Goal: Information Seeking & Learning: Find specific fact

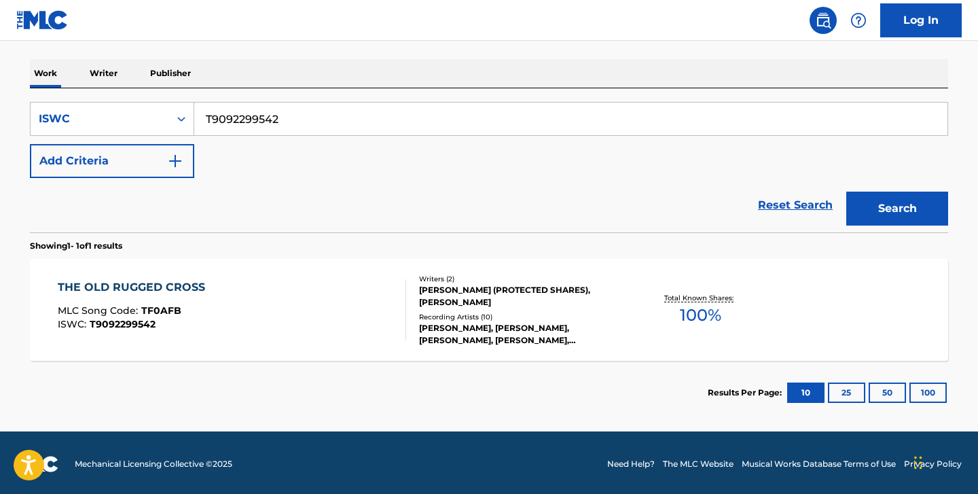
click at [117, 73] on p "Writer" at bounding box center [104, 73] width 36 height 29
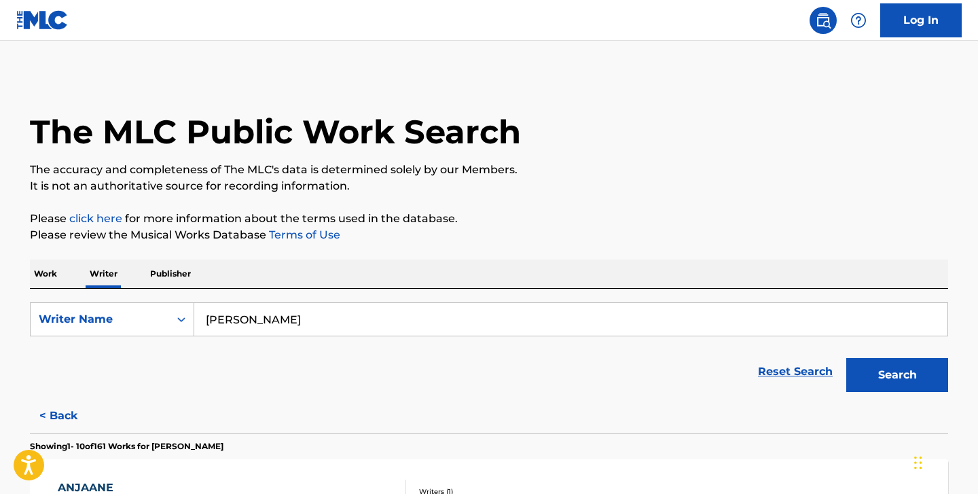
click at [243, 323] on input "[PERSON_NAME]" at bounding box center [570, 319] width 753 height 33
paste input "[PERSON_NAME]"
type input "[PERSON_NAME]"
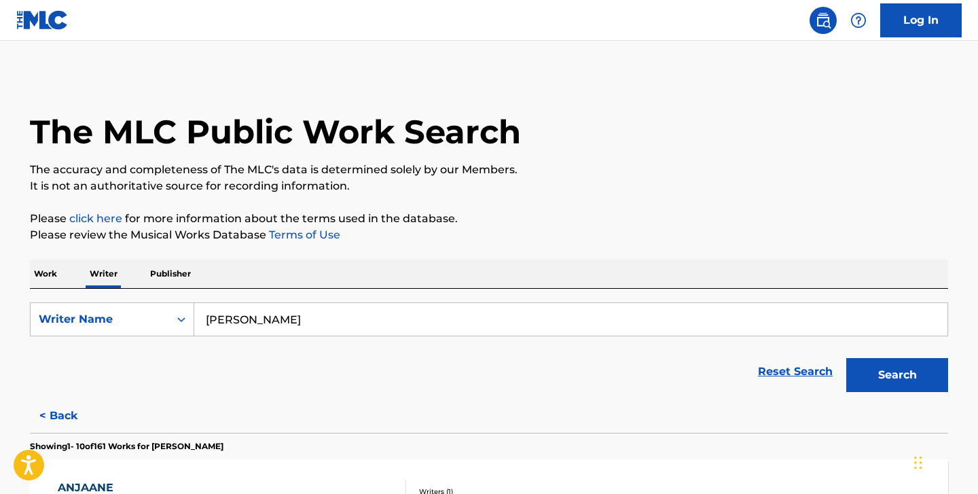
click at [846, 358] on button "Search" at bounding box center [897, 375] width 102 height 34
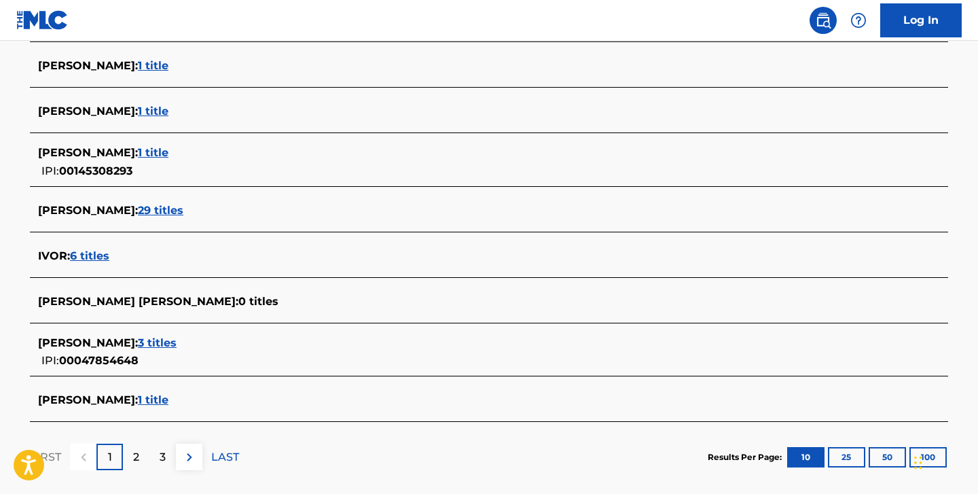
scroll to position [472, 0]
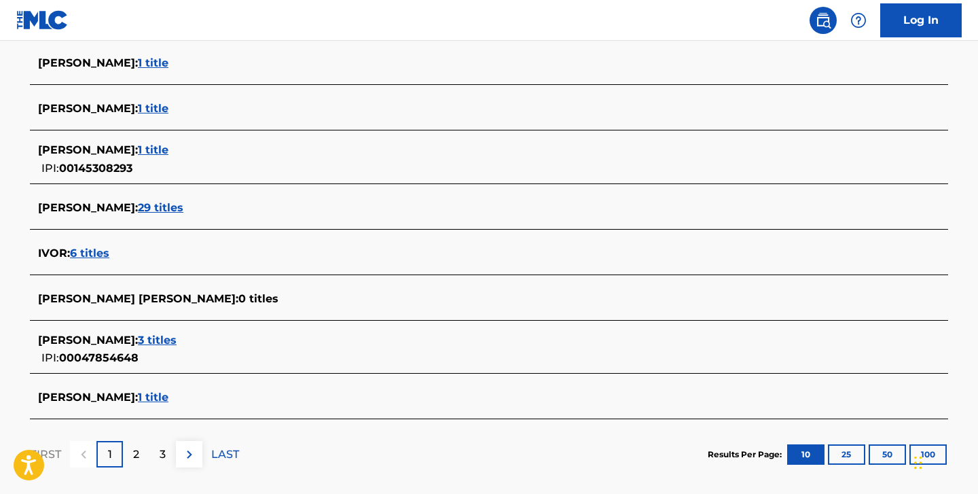
click at [177, 340] on span "3 titles" at bounding box center [157, 340] width 39 height 13
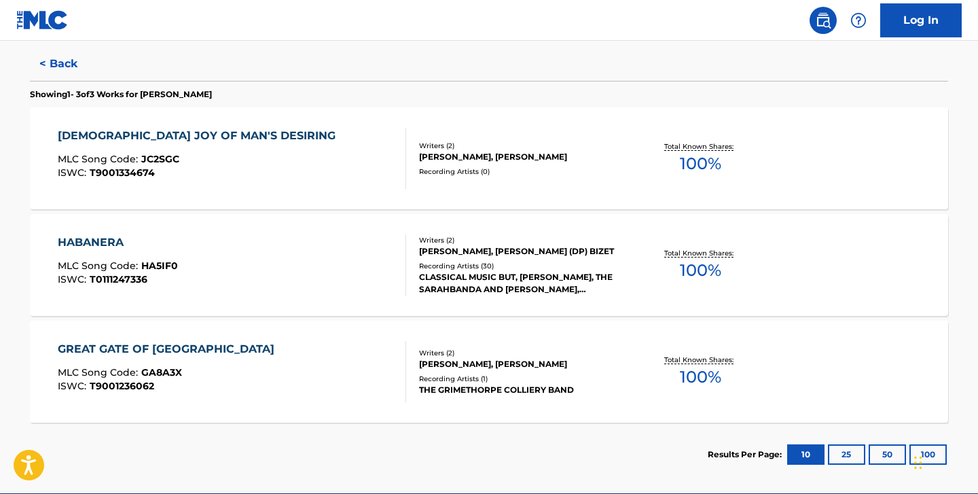
scroll to position [346, 0]
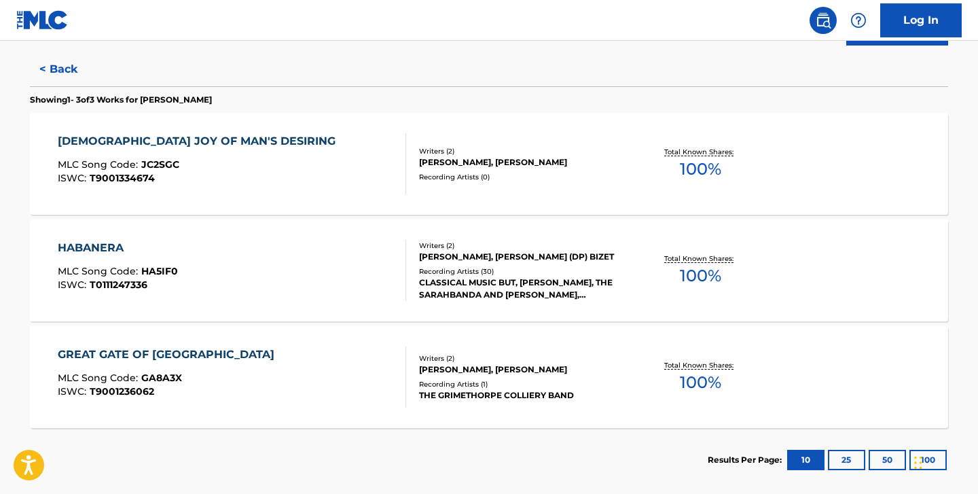
click at [277, 155] on div "[DEMOGRAPHIC_DATA] JOY OF MAN'S DESIRING MLC Song Code : JC2SGC ISWC : T9001334…" at bounding box center [232, 163] width 349 height 61
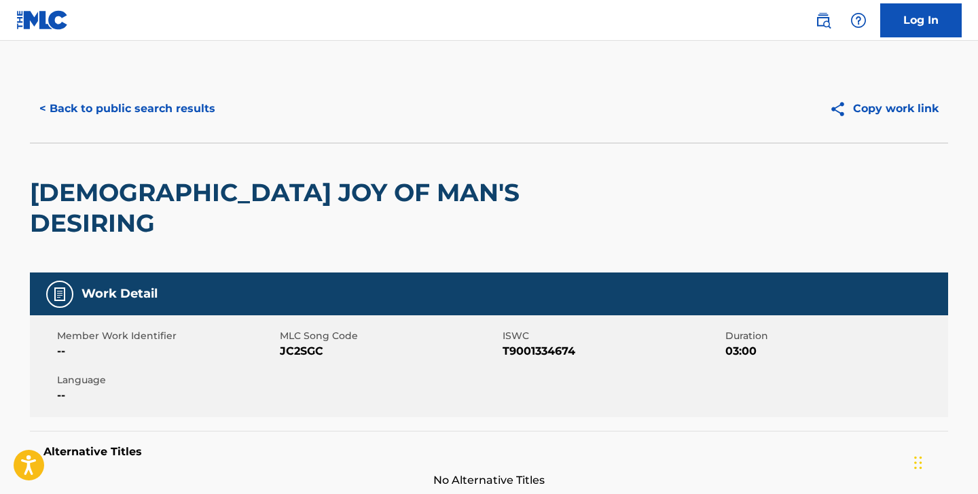
click at [164, 113] on button "< Back to public search results" at bounding box center [127, 109] width 195 height 34
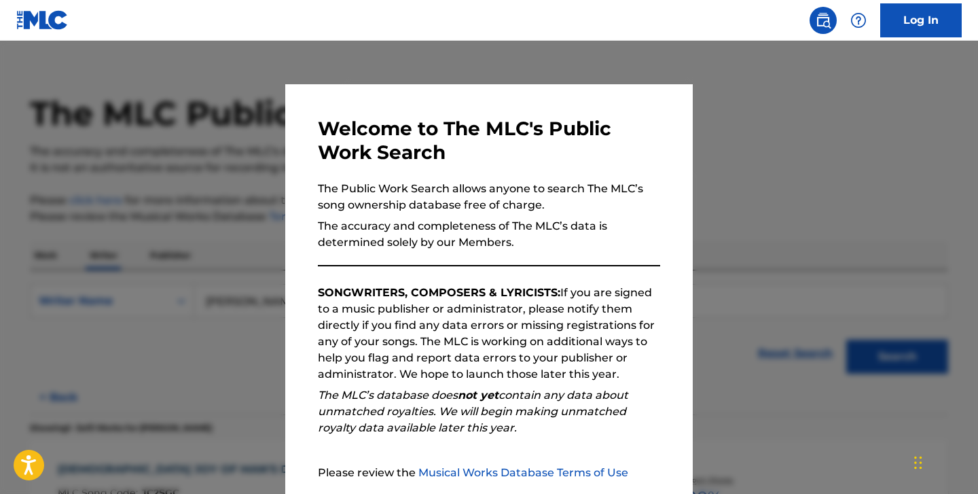
click at [190, 126] on div at bounding box center [489, 288] width 978 height 494
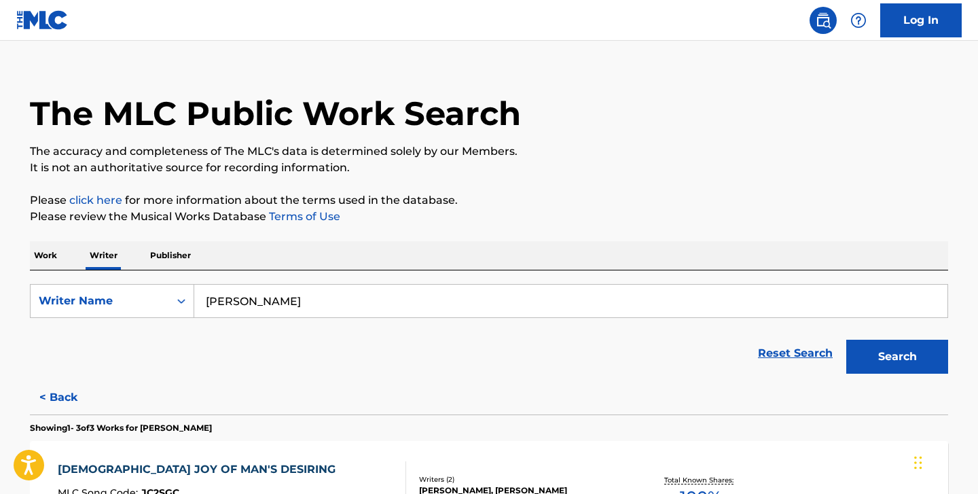
click at [40, 260] on p "Work" at bounding box center [45, 255] width 31 height 29
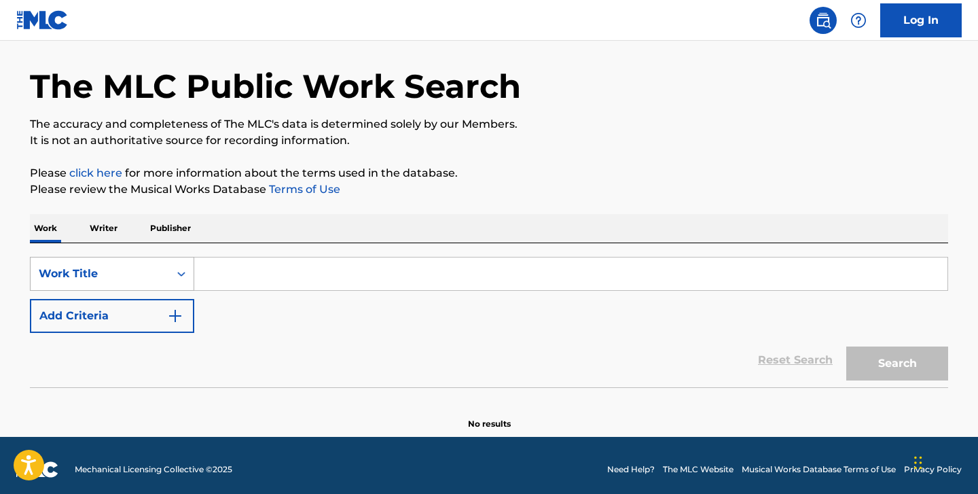
click at [114, 291] on div "Work Title" at bounding box center [112, 274] width 164 height 34
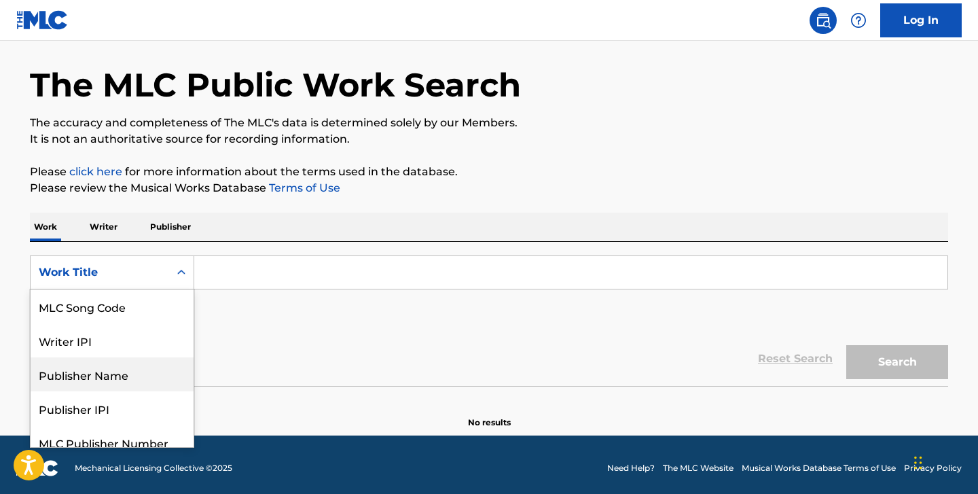
scroll to position [114, 0]
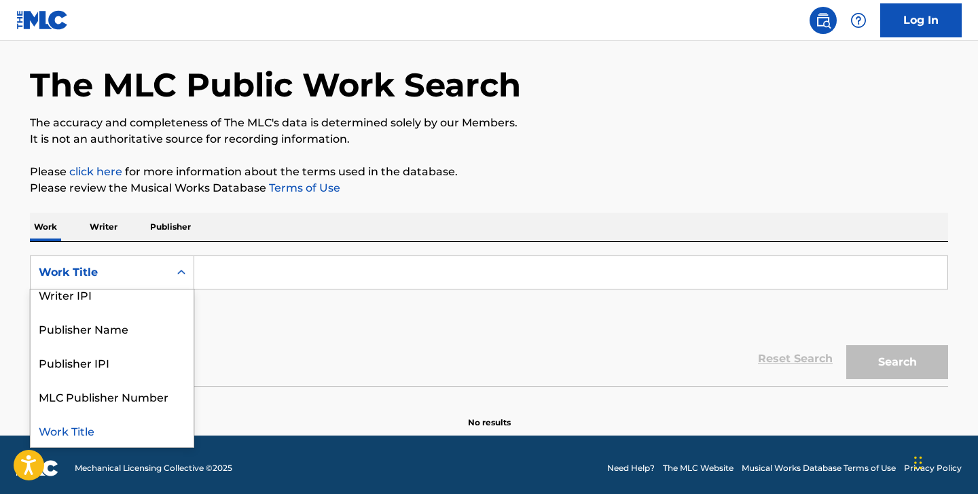
click at [82, 435] on div "Work Title" at bounding box center [112, 430] width 163 height 34
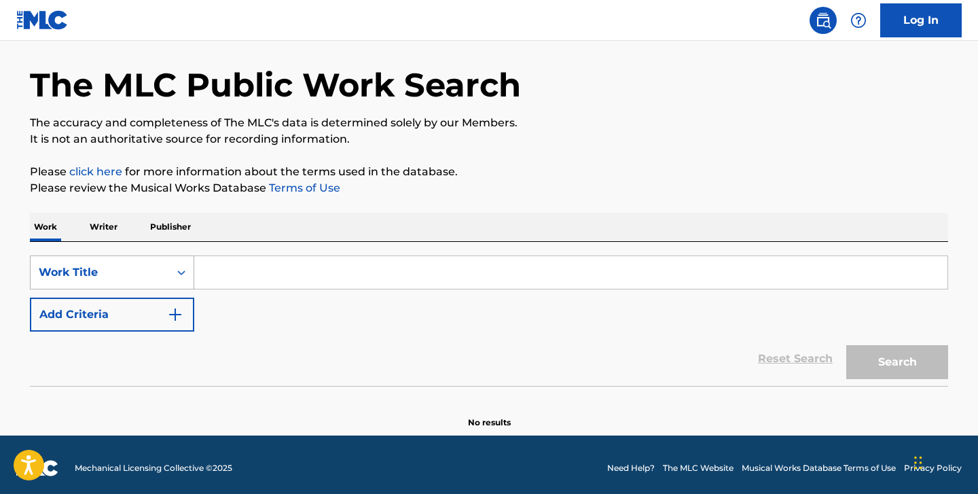
click at [113, 285] on div "Work Title" at bounding box center [112, 272] width 164 height 34
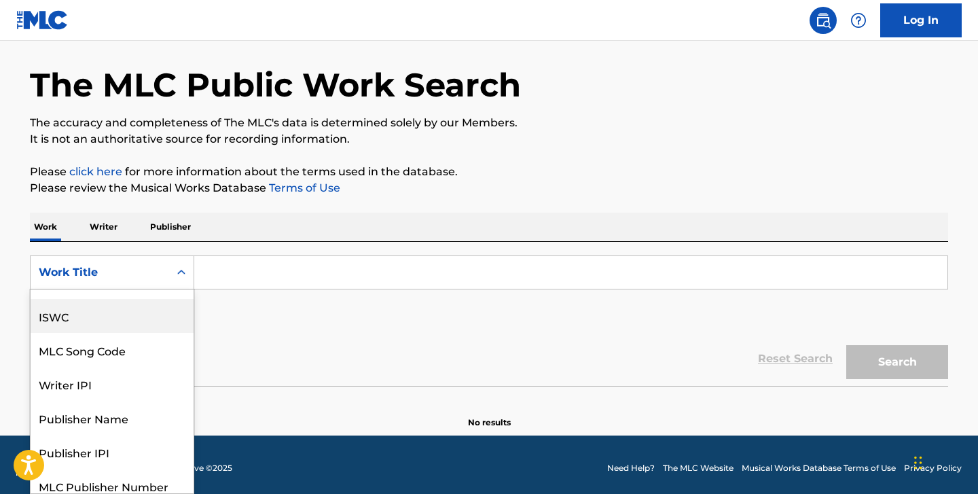
scroll to position [0, 0]
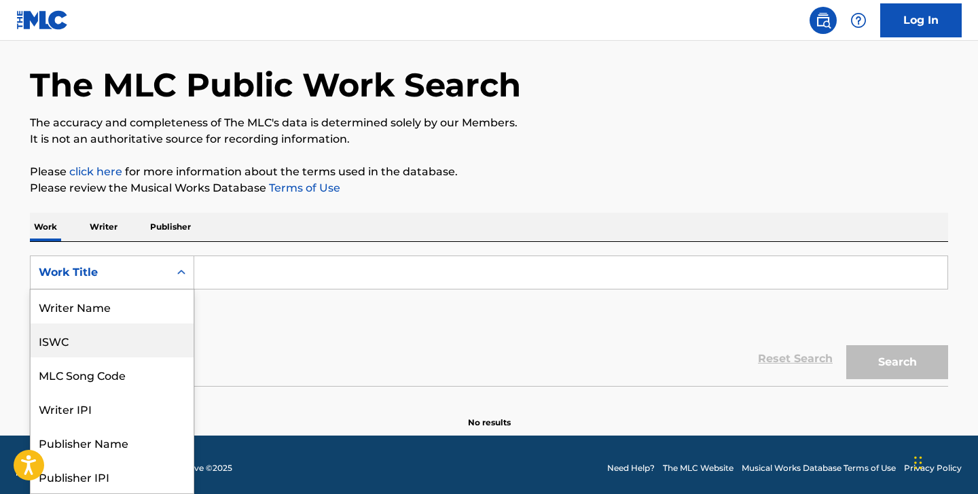
click at [103, 340] on div "ISWC" at bounding box center [112, 340] width 163 height 34
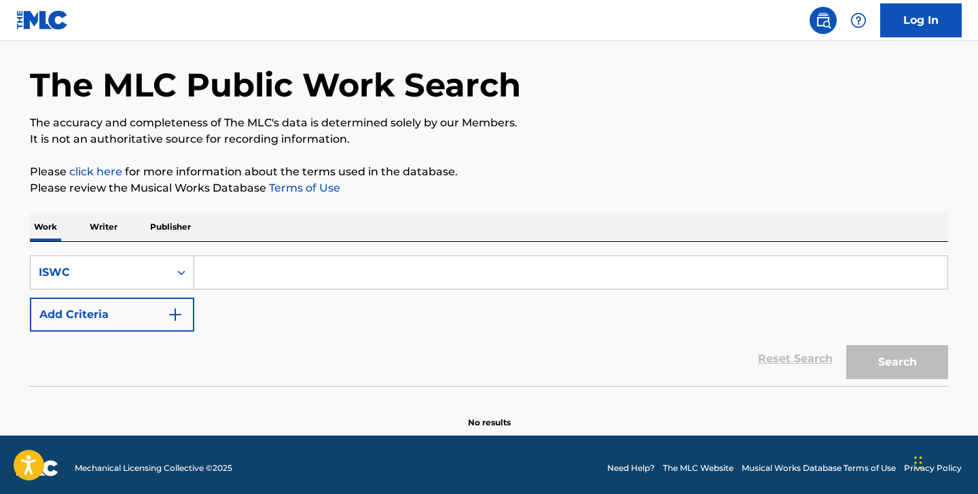
click at [246, 285] on input "Search Form" at bounding box center [570, 272] width 753 height 33
paste input "T9001334674"
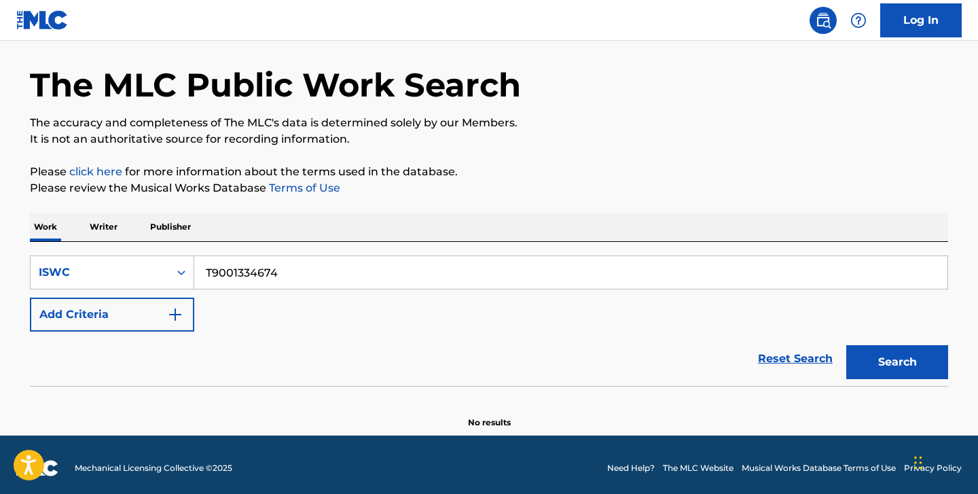
type input "T9001334674"
click at [846, 345] on button "Search" at bounding box center [897, 362] width 102 height 34
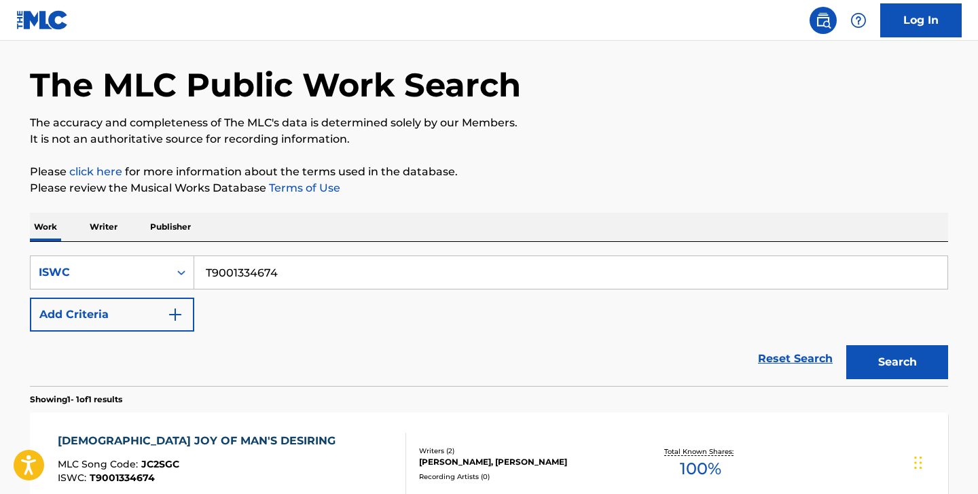
scroll to position [203, 0]
